Goal: Information Seeking & Learning: Learn about a topic

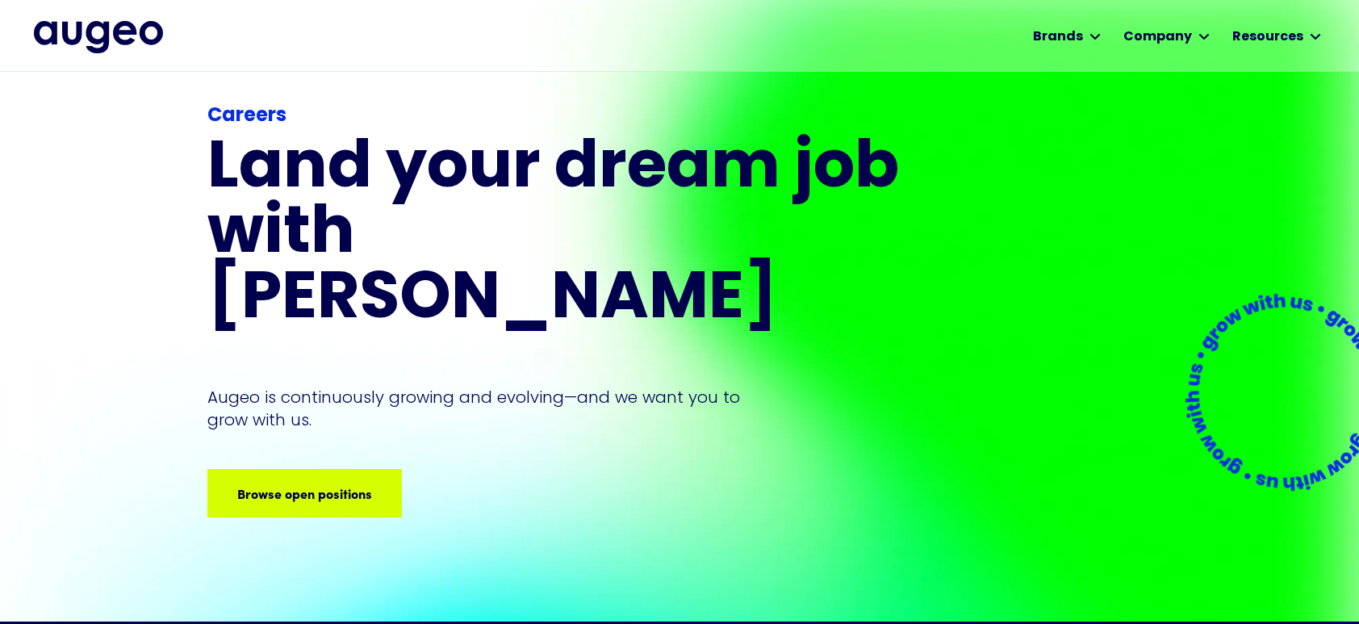
click at [330, 379] on div "Careers Land your dream job﻿ with [PERSON_NAME] is continuously growing and evo…" at bounding box center [555, 310] width 697 height 416
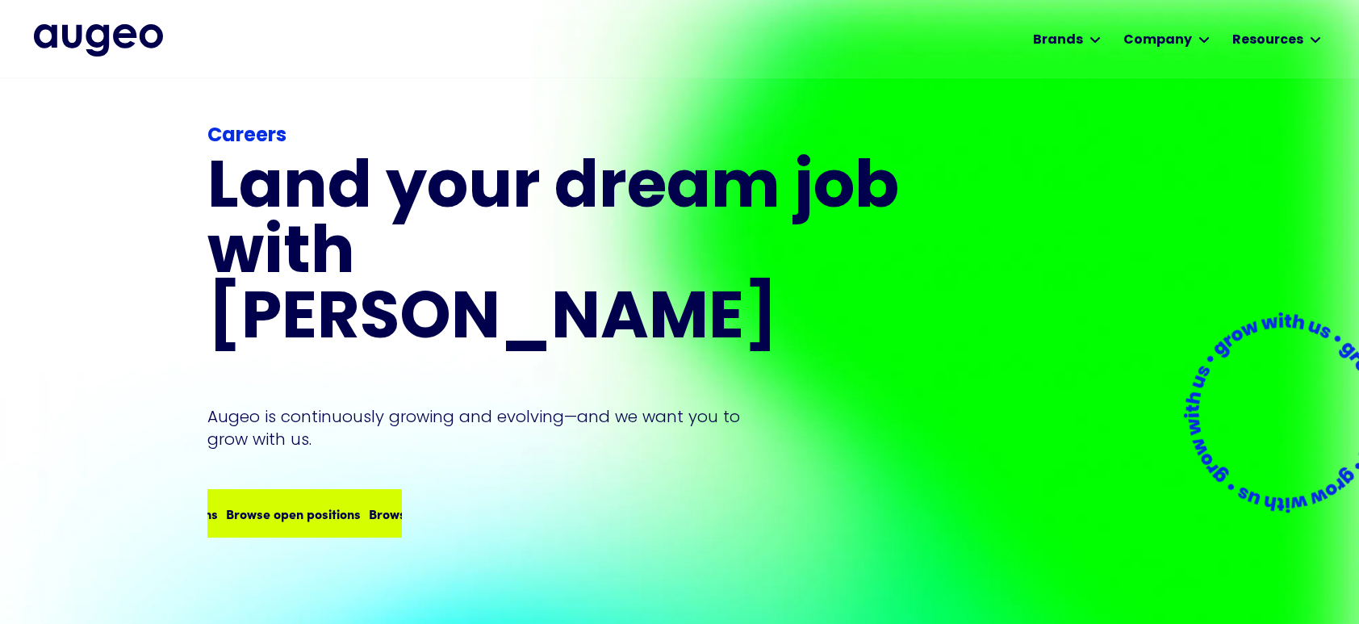
scroll to position [4, 0]
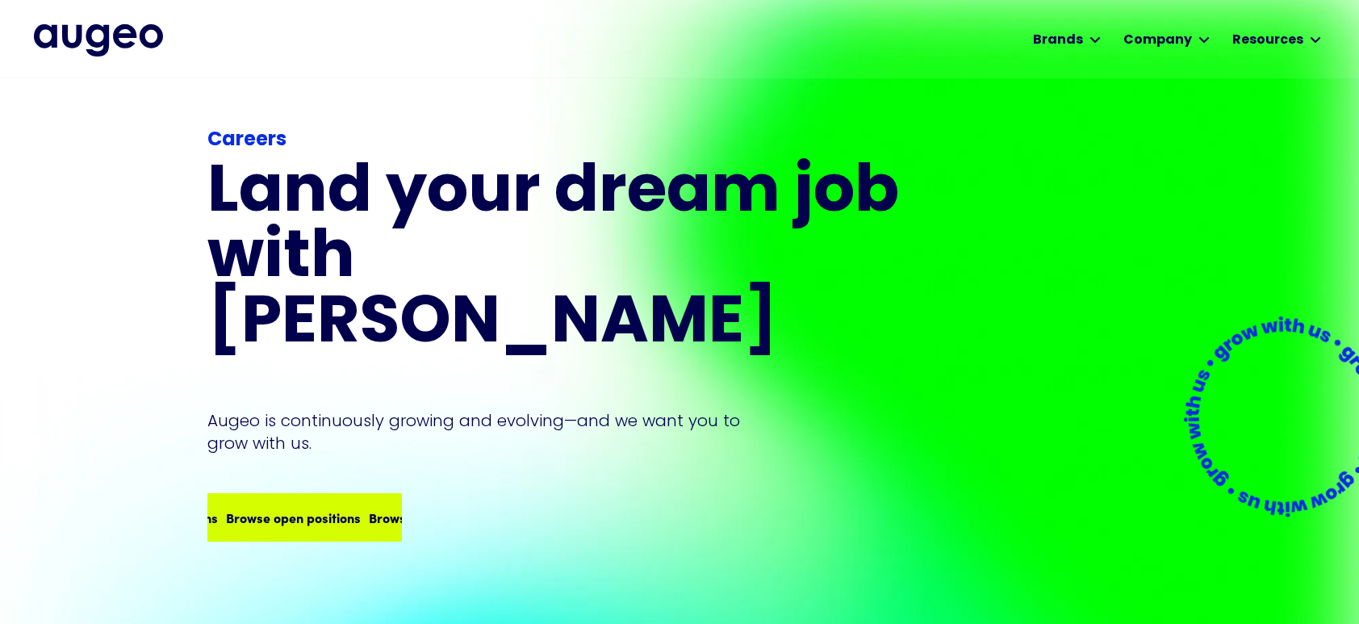
click at [311, 495] on div "Browse open positions Browse open positions Browse open positions Browse open p…" at bounding box center [304, 517] width 191 height 45
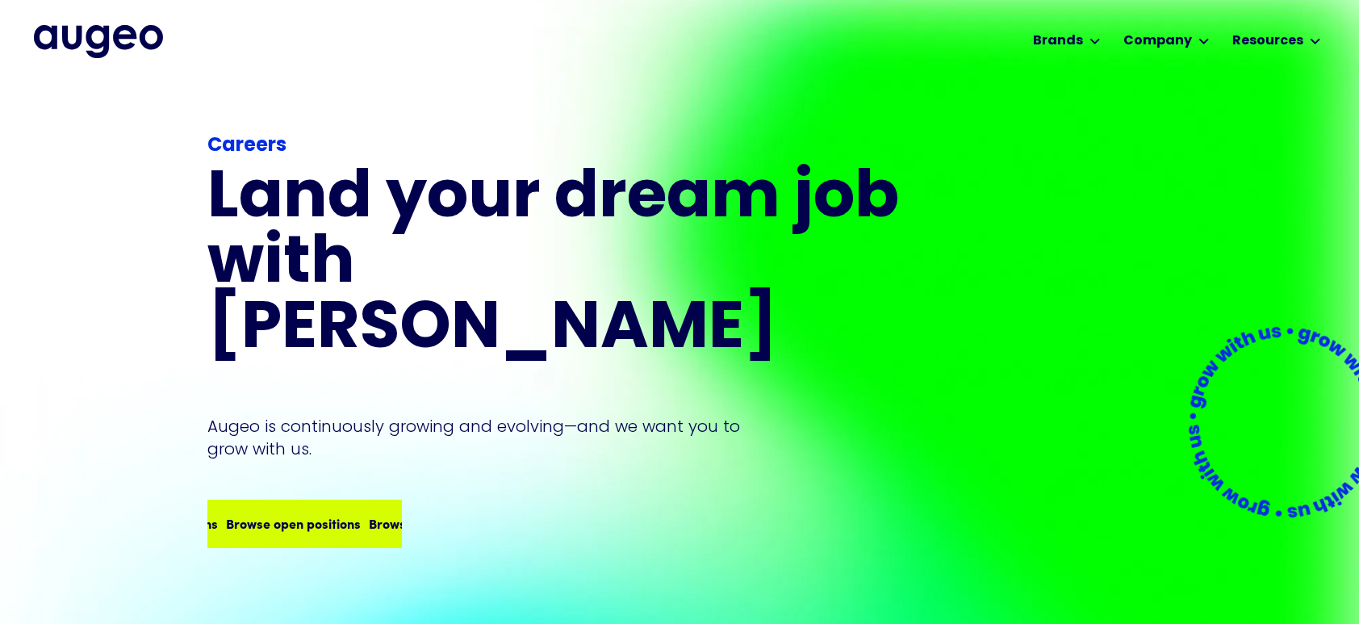
scroll to position [0, 0]
